Goal: Transaction & Acquisition: Purchase product/service

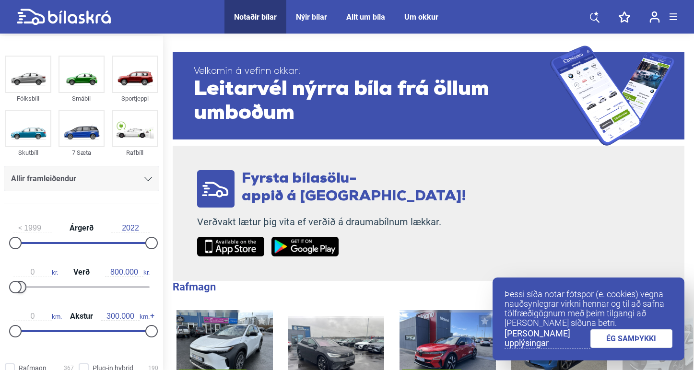
type input "900.000"
drag, startPoint x: 150, startPoint y: 288, endPoint x: 24, endPoint y: 289, distance: 126.7
click at [24, 289] on div at bounding box center [21, 287] width 12 height 12
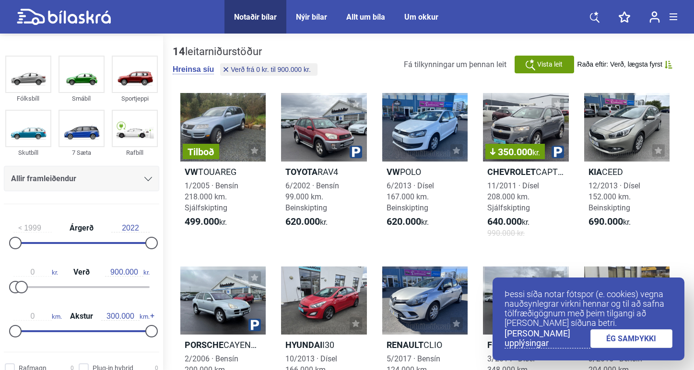
click at [601, 333] on link "ÉG SAMÞYKKI" at bounding box center [632, 339] width 83 height 19
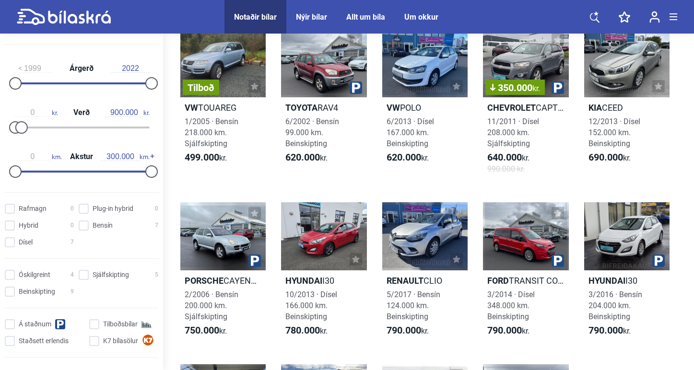
scroll to position [168, 0]
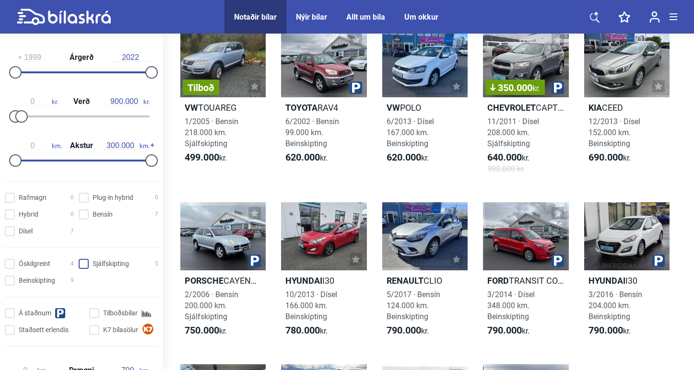
click at [86, 264] on input "Sjálfskipting 5" at bounding box center [120, 265] width 80 height 10
checkbox input "true"
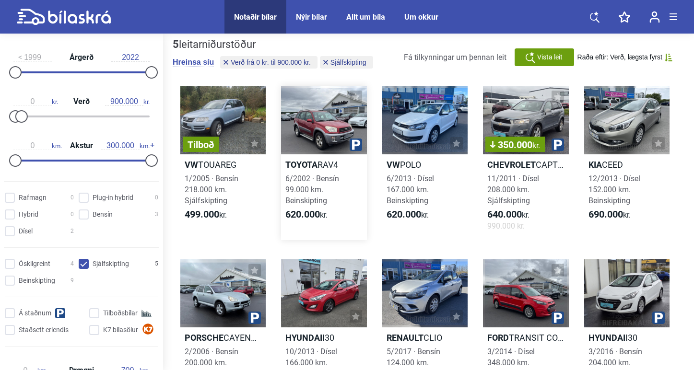
scroll to position [8, 0]
click at [404, 159] on h2 "VW POLO" at bounding box center [424, 164] width 85 height 11
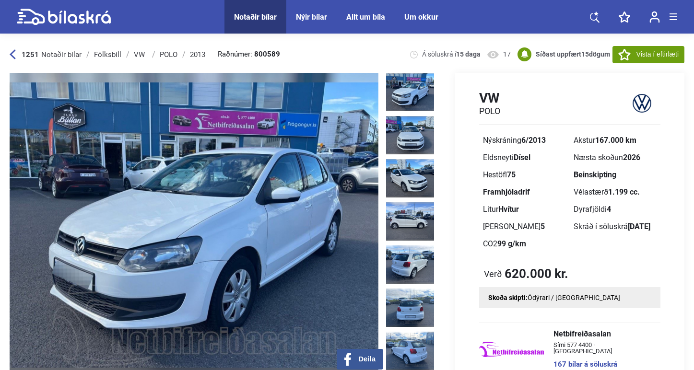
click at [318, 155] on img at bounding box center [194, 225] width 369 height 305
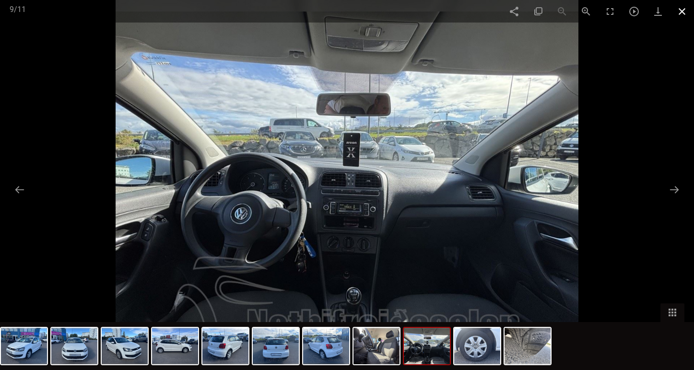
click at [686, 8] on span at bounding box center [682, 11] width 24 height 23
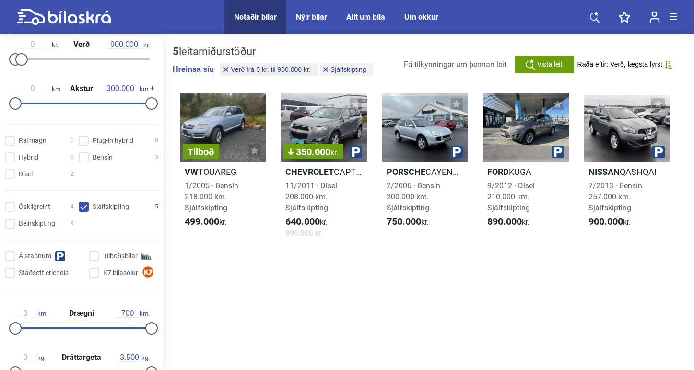
scroll to position [231, 0]
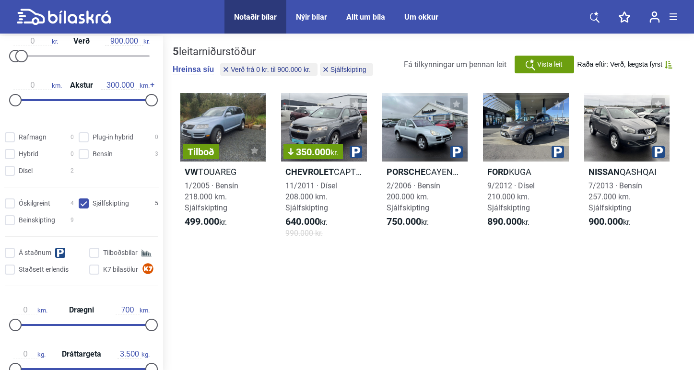
click at [83, 209] on input "Sjálfskipting 5" at bounding box center [120, 204] width 80 height 10
checkbox input "false"
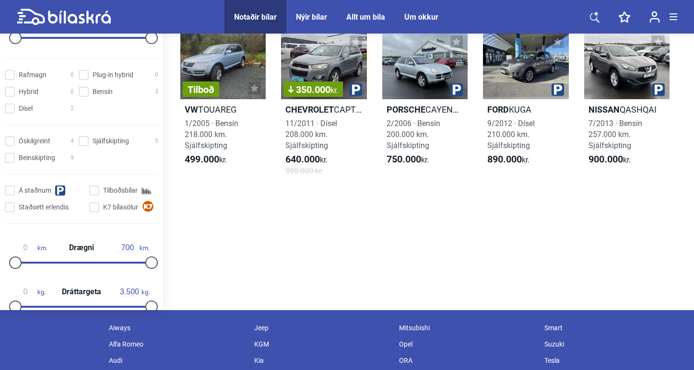
type input "20.000.000"
